Goal: Check status: Check status

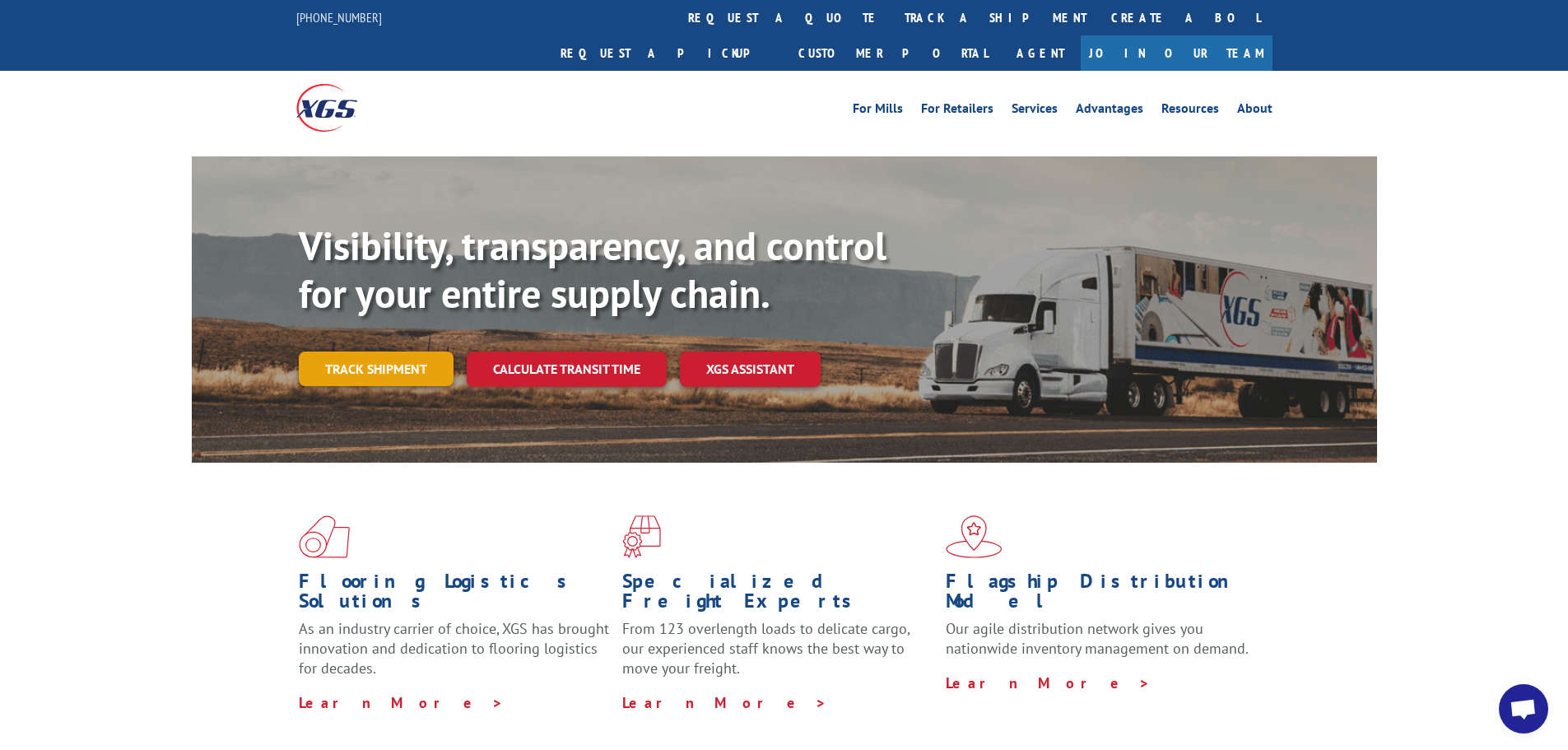
click at [338, 352] on link "Track shipment" at bounding box center [376, 369] width 155 height 35
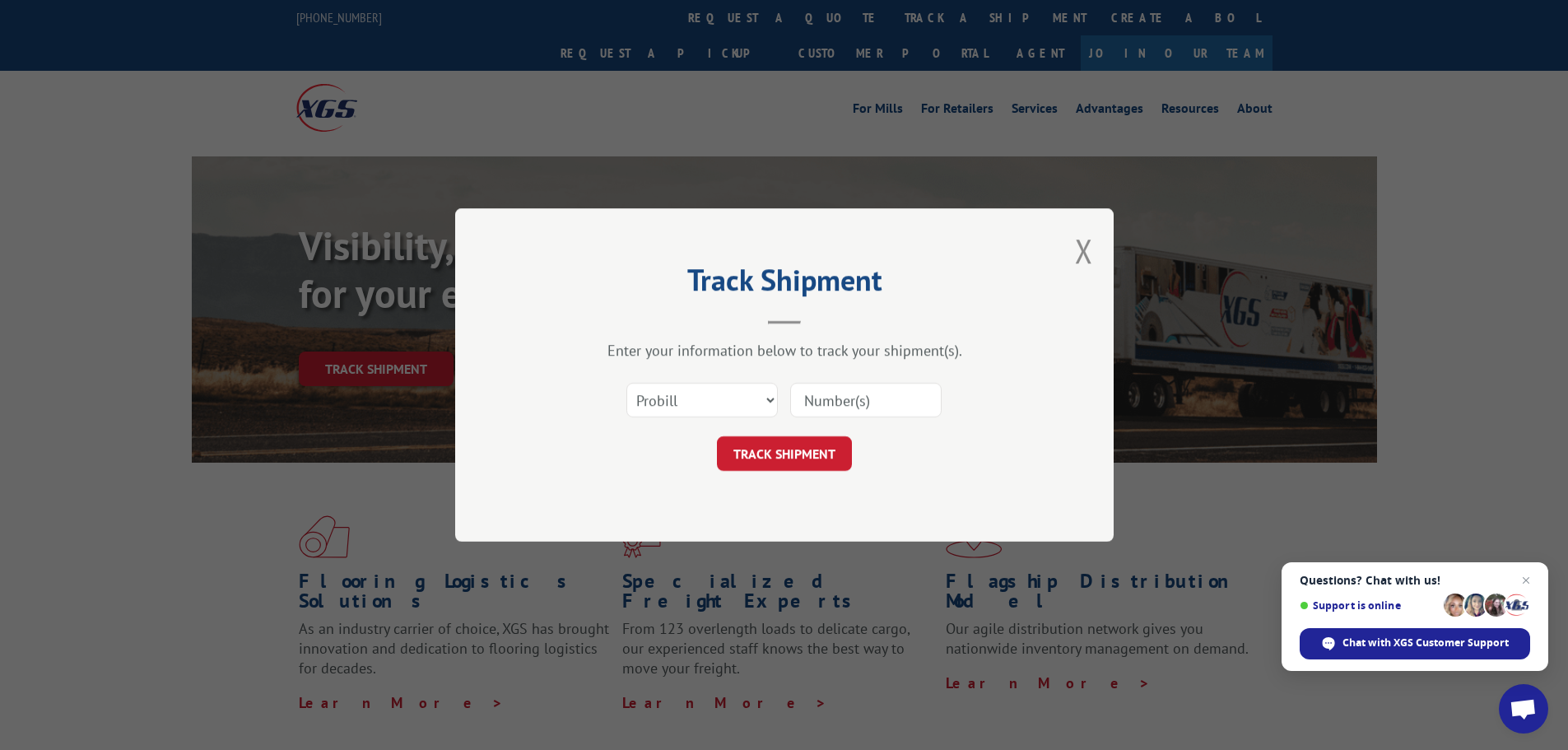
click at [846, 400] on input at bounding box center [865, 400] width 151 height 35
paste input "17618577"
type input "17618577"
click at [817, 463] on button "TRACK SHIPMENT" at bounding box center [784, 453] width 135 height 35
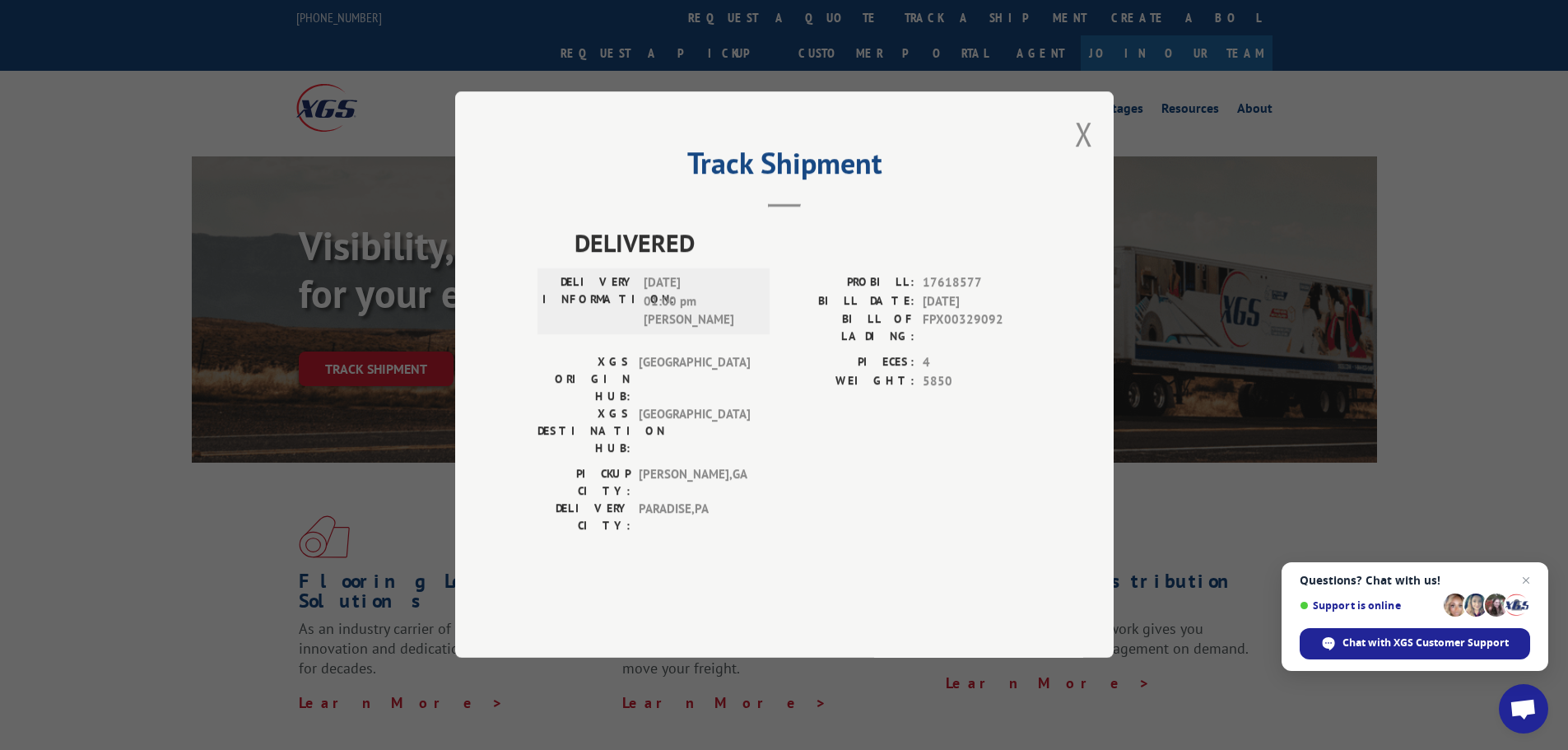
click at [971, 346] on span "FPX00329092" at bounding box center [977, 328] width 109 height 35
copy span "FPX00329092"
